Goal: Task Accomplishment & Management: Manage account settings

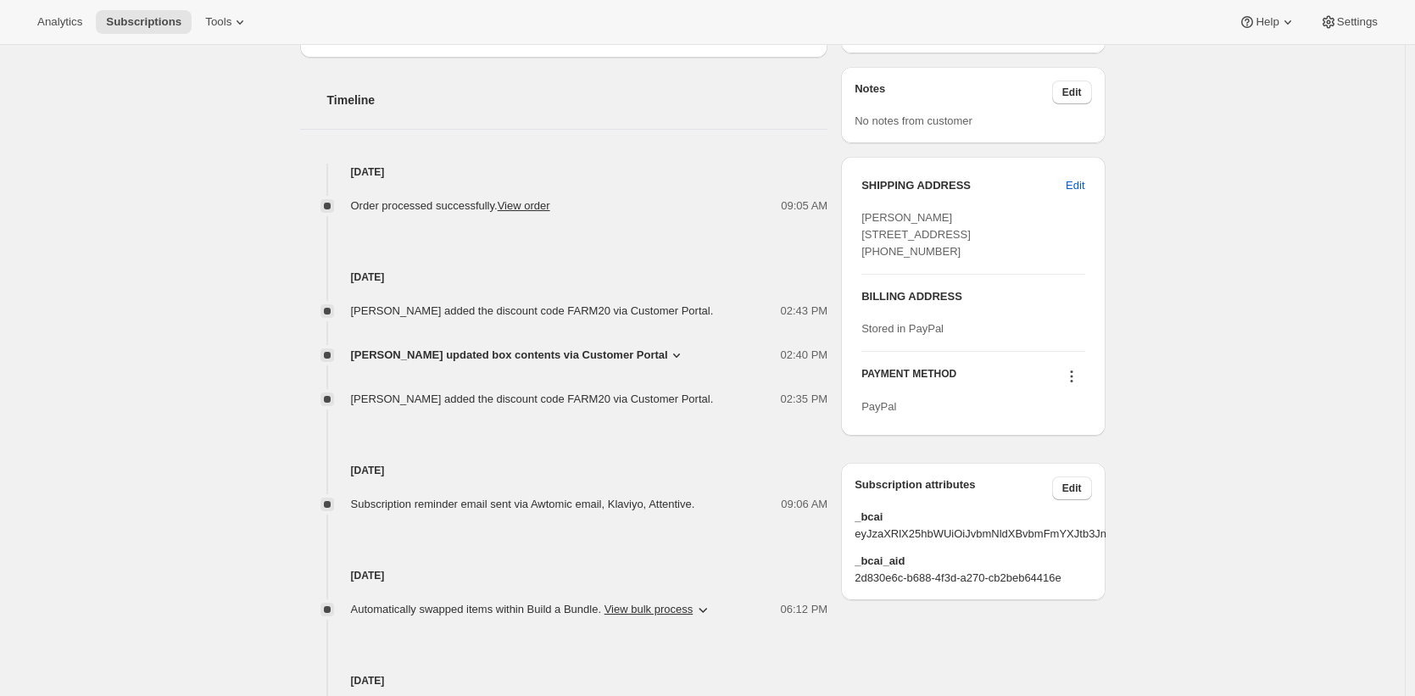
scroll to position [647, 0]
click at [550, 204] on link "View order" at bounding box center [524, 204] width 53 height 13
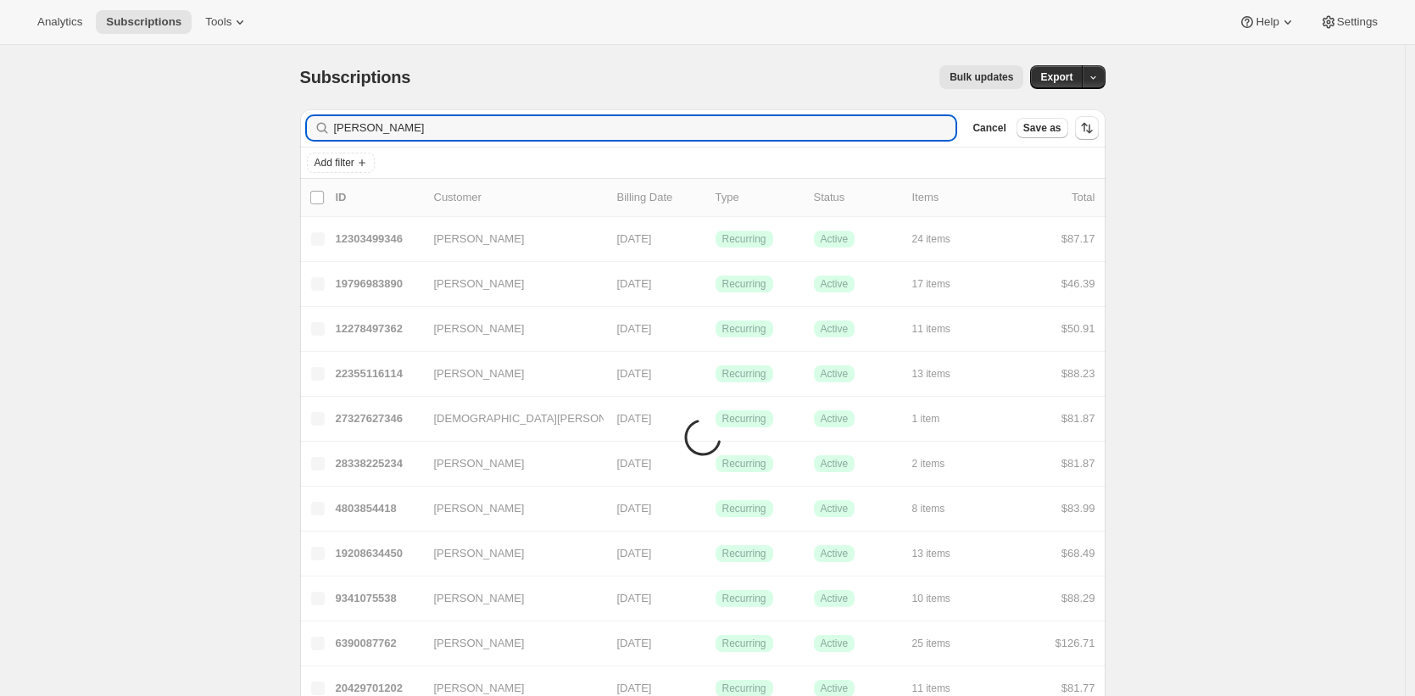
type input "emily yuhas"
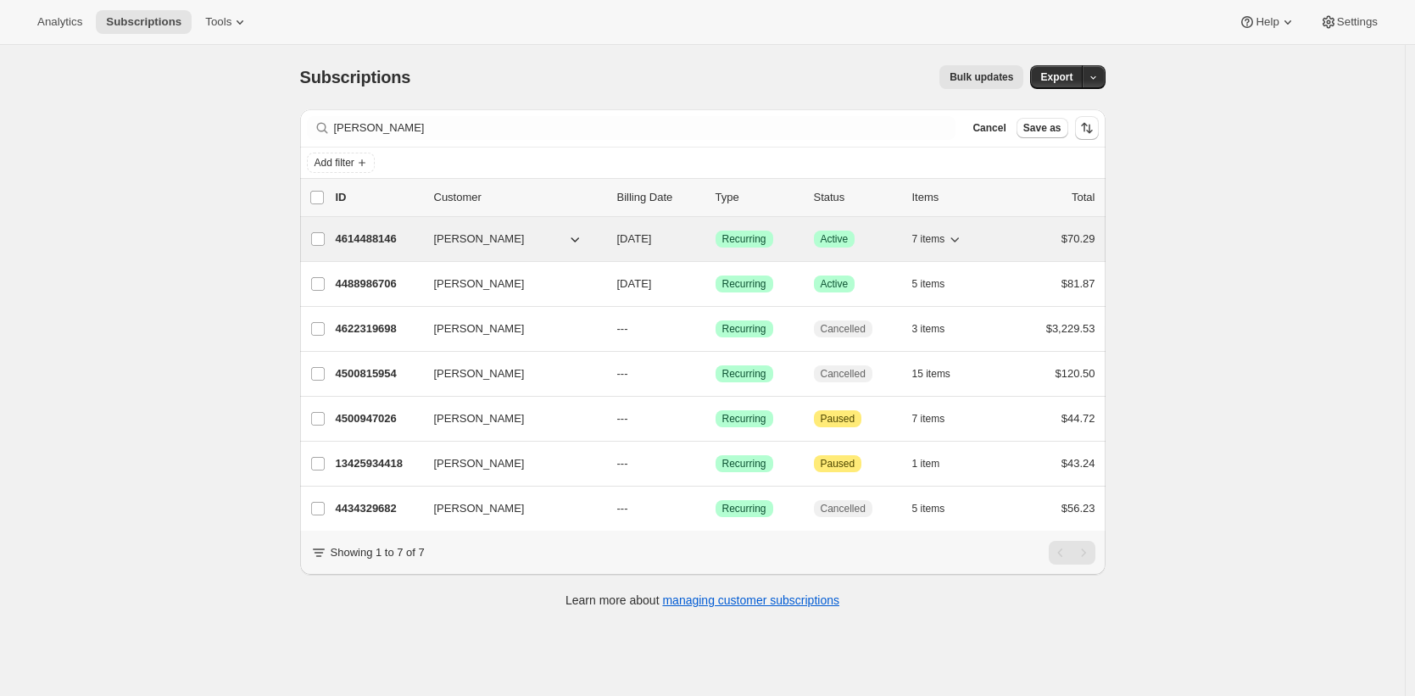
click at [395, 234] on p "4614488146" at bounding box center [378, 239] width 85 height 17
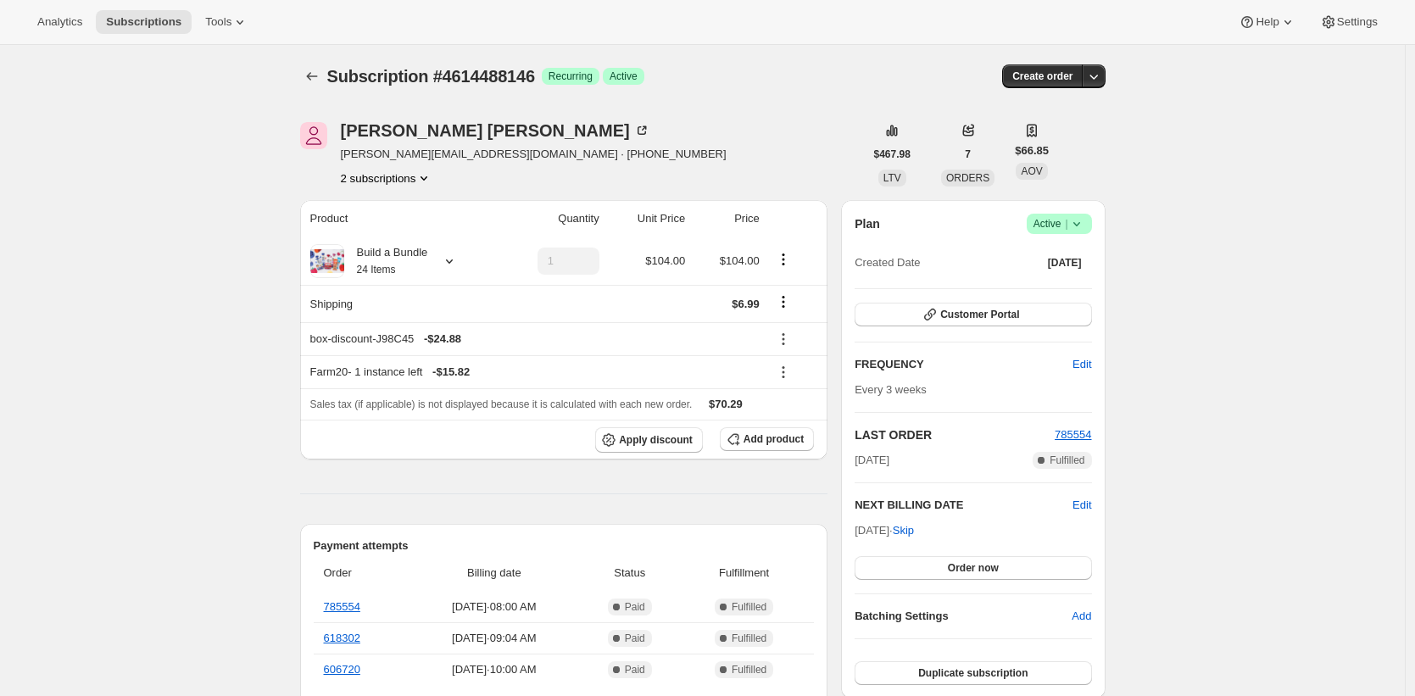
scroll to position [30, 0]
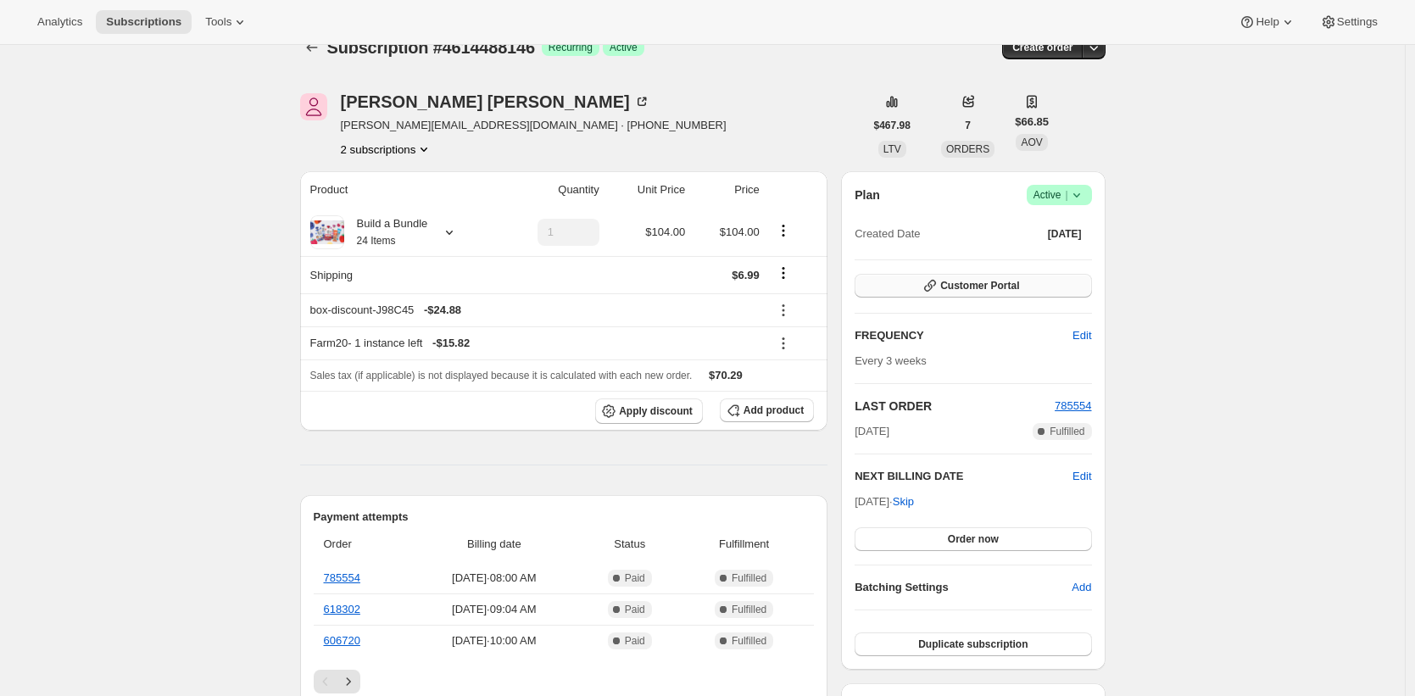
click at [965, 286] on span "Customer Portal" at bounding box center [979, 286] width 79 height 14
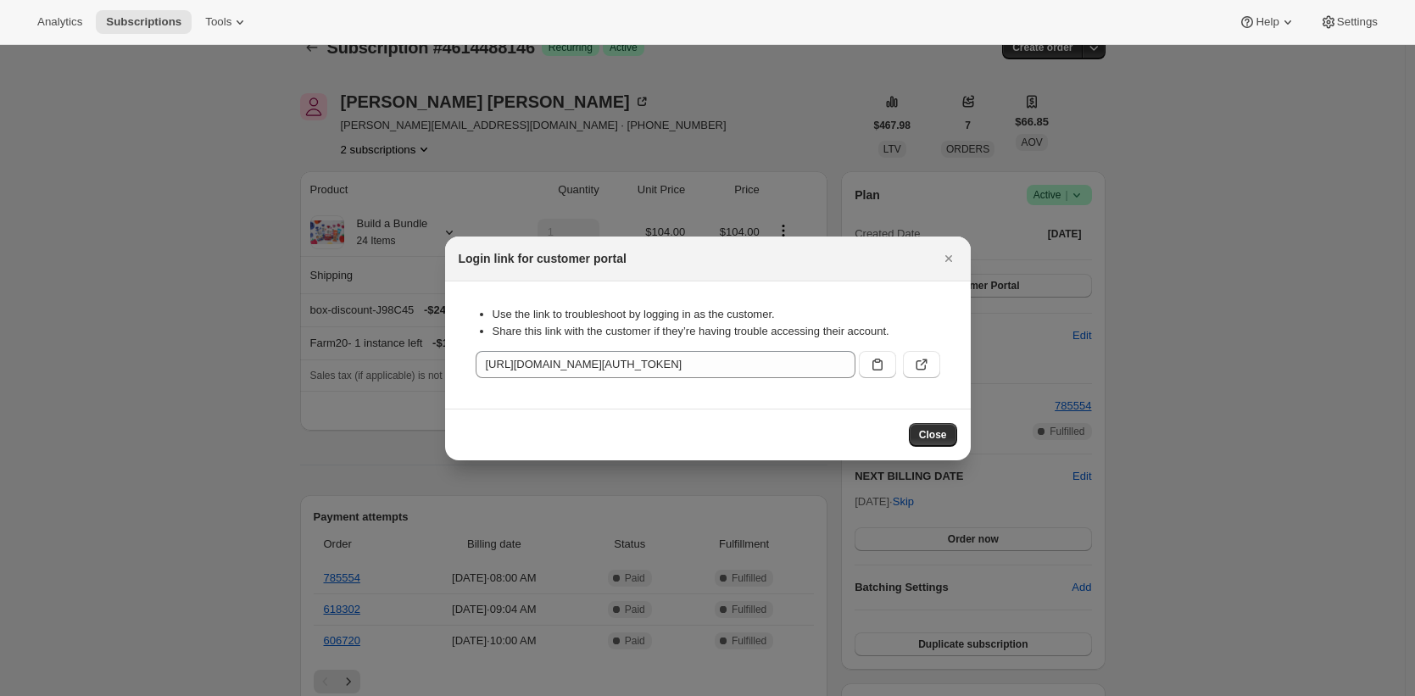
click at [932, 371] on button ":rc8:" at bounding box center [921, 364] width 37 height 27
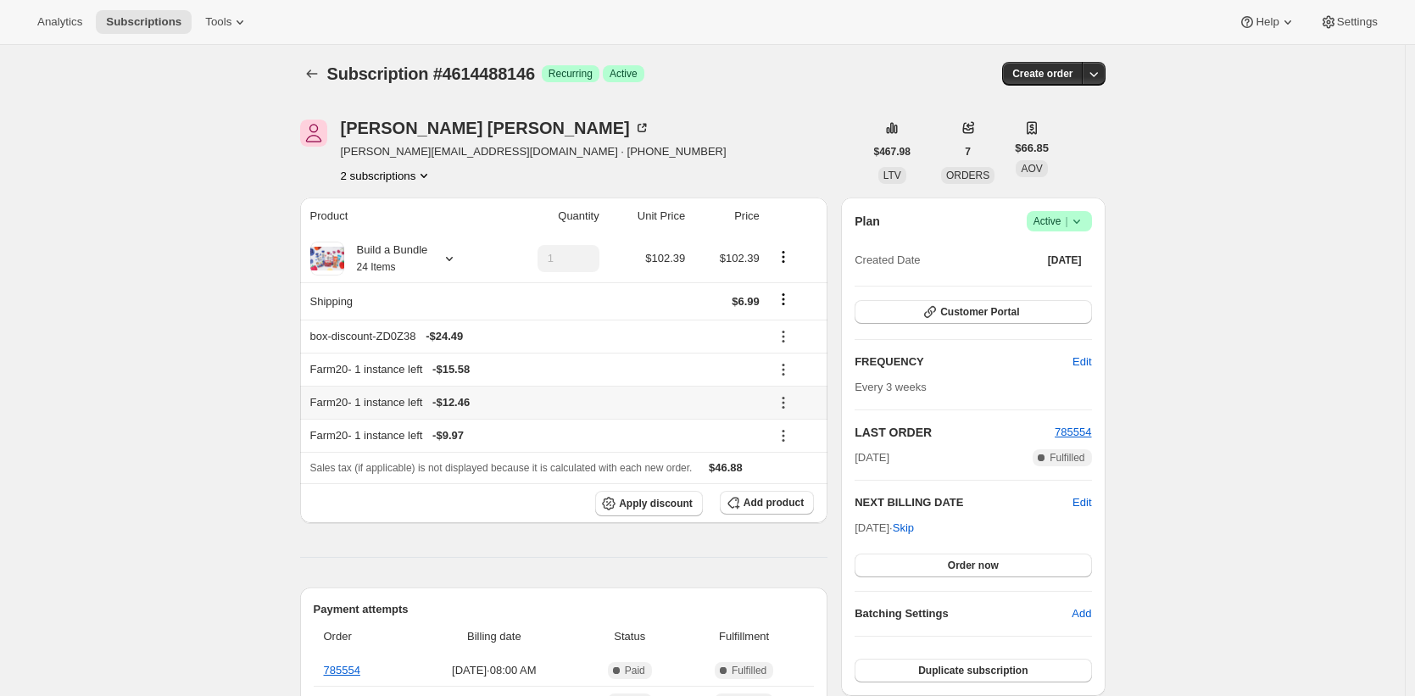
scroll to position [7, 0]
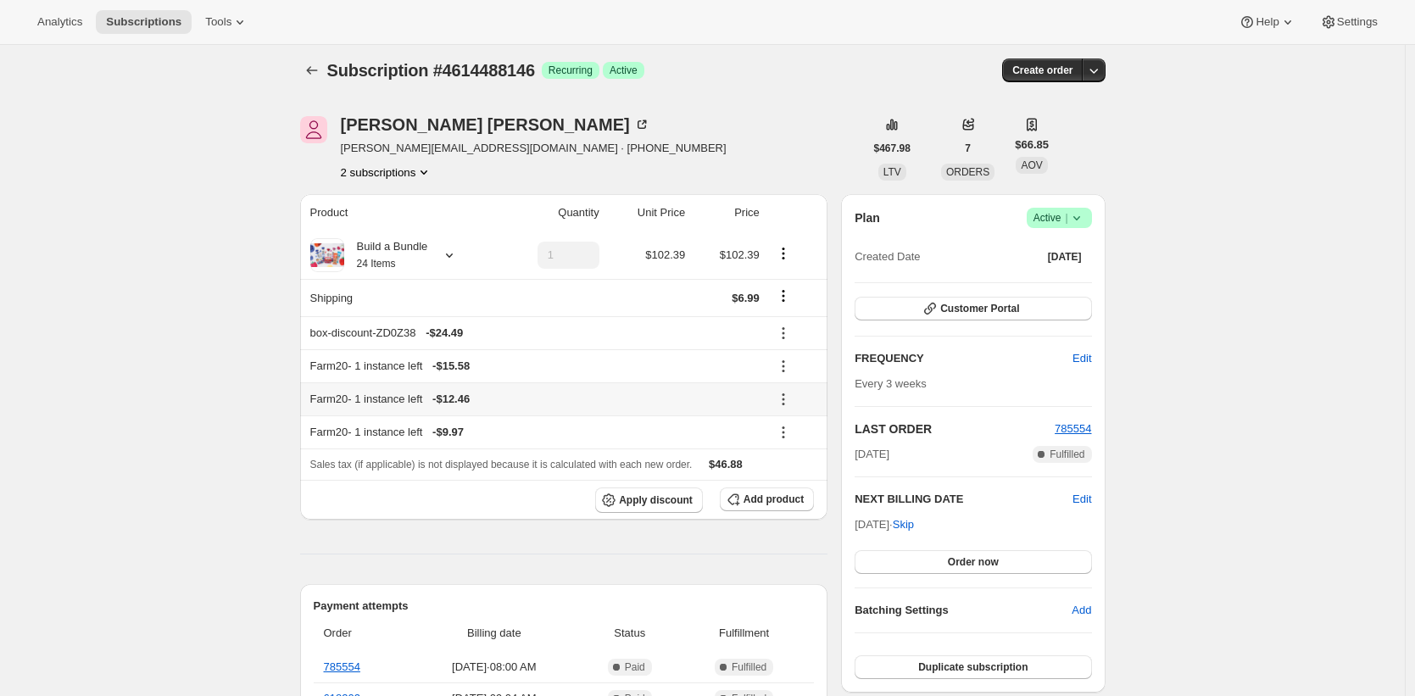
click at [787, 398] on icon at bounding box center [783, 399] width 17 height 17
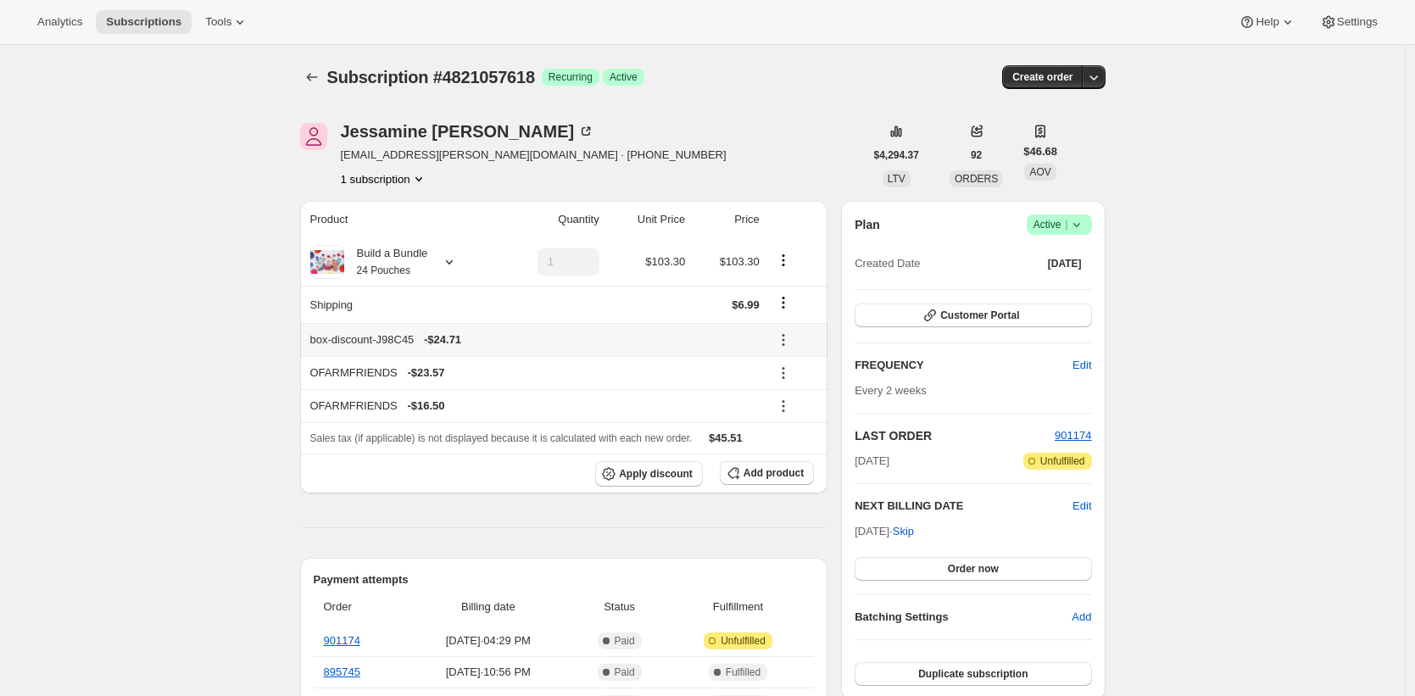
scroll to position [3, 0]
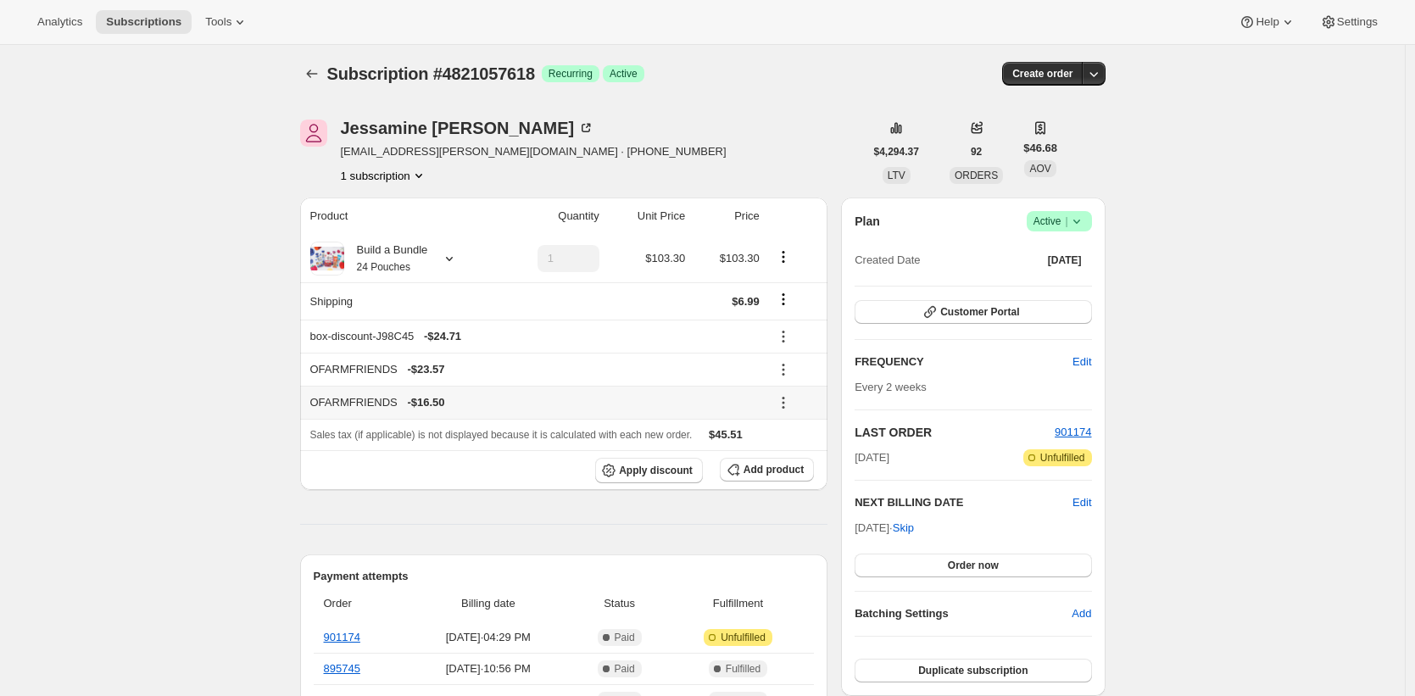
click at [784, 407] on icon at bounding box center [782, 407] width 3 height 3
click at [808, 465] on span "Remove" at bounding box center [798, 464] width 41 height 13
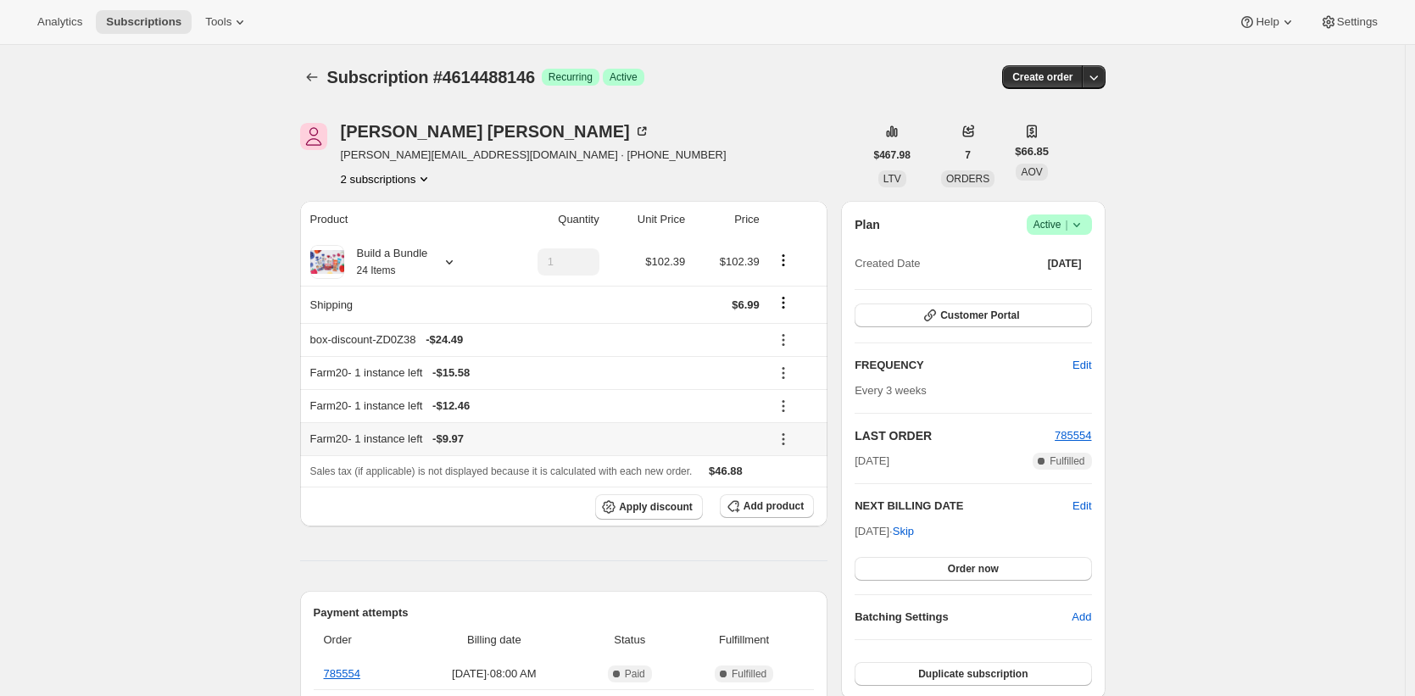
click at [787, 439] on icon at bounding box center [783, 439] width 17 height 17
click at [795, 496] on span "Remove" at bounding box center [798, 500] width 41 height 13
click at [784, 405] on icon at bounding box center [782, 406] width 3 height 3
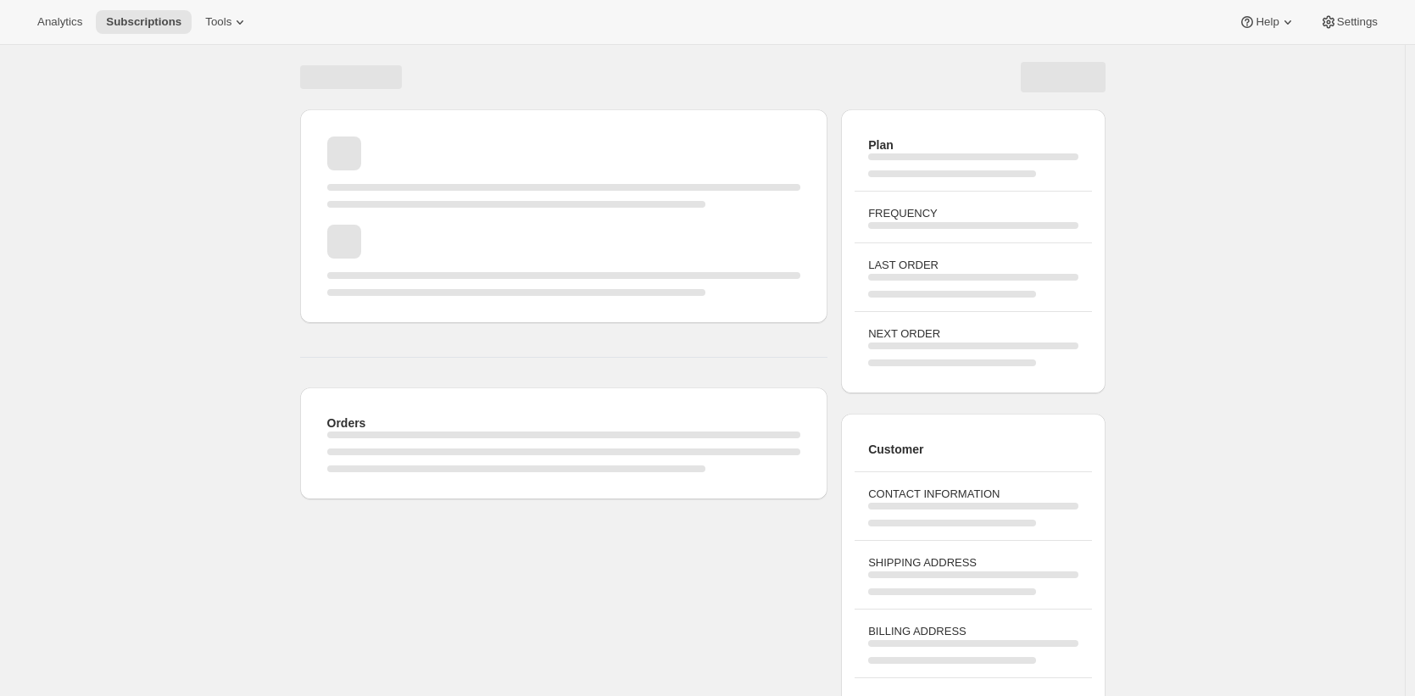
click at [786, 470] on div "Page loading" at bounding box center [564, 451] width 474 height 41
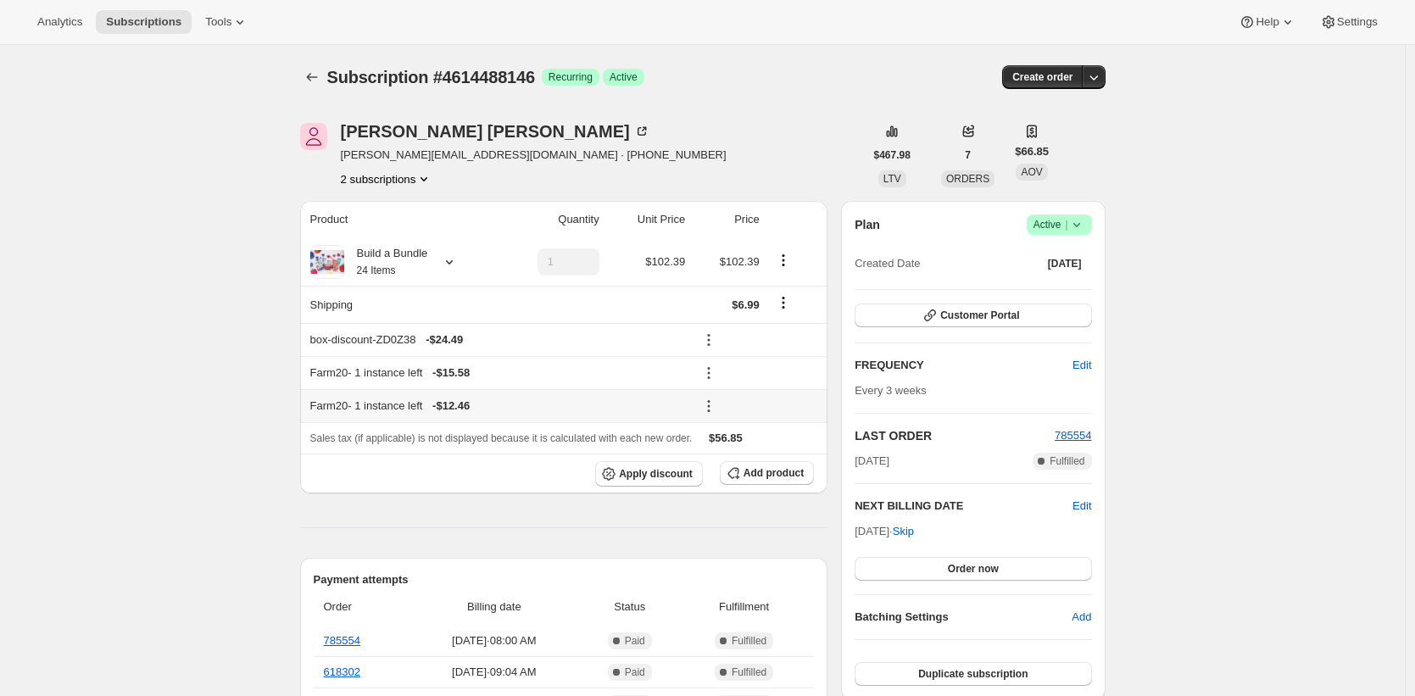
click at [717, 400] on icon at bounding box center [708, 406] width 17 height 17
click at [742, 464] on span "Remove" at bounding box center [760, 467] width 41 height 13
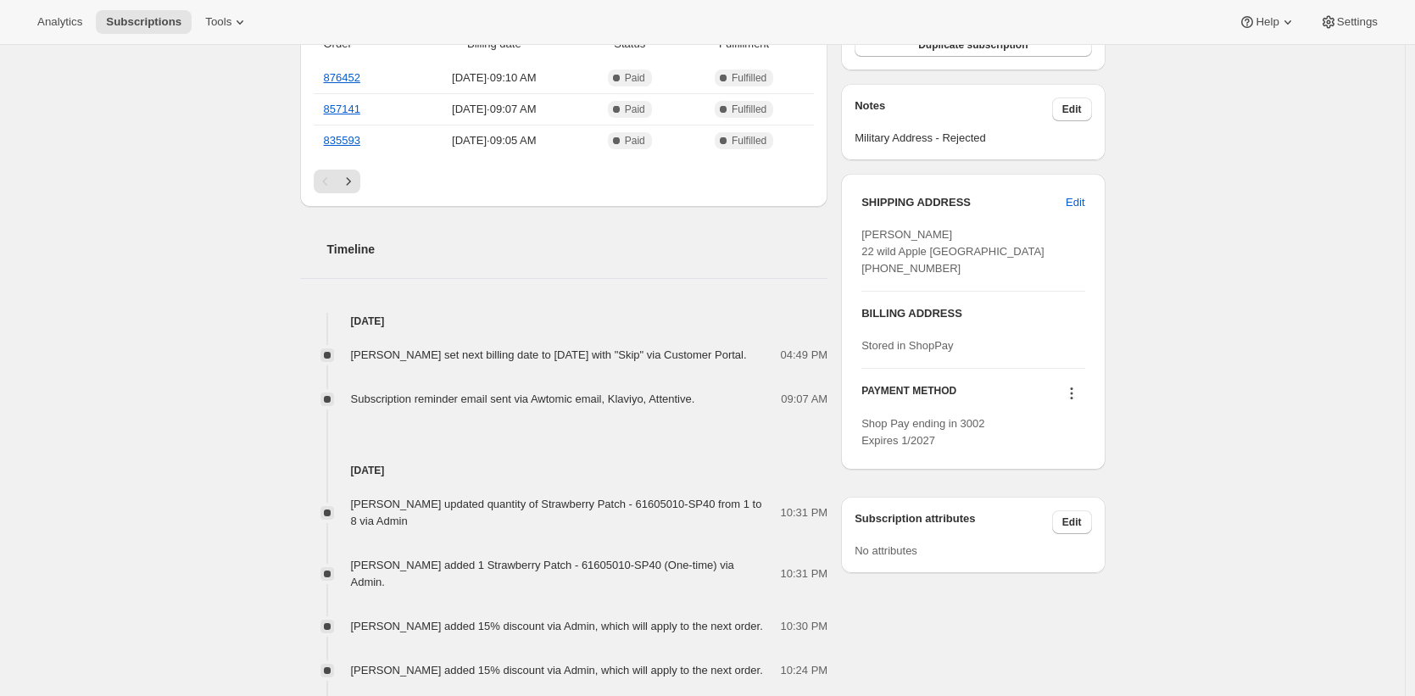
scroll to position [774, 0]
